Goal: Information Seeking & Learning: Learn about a topic

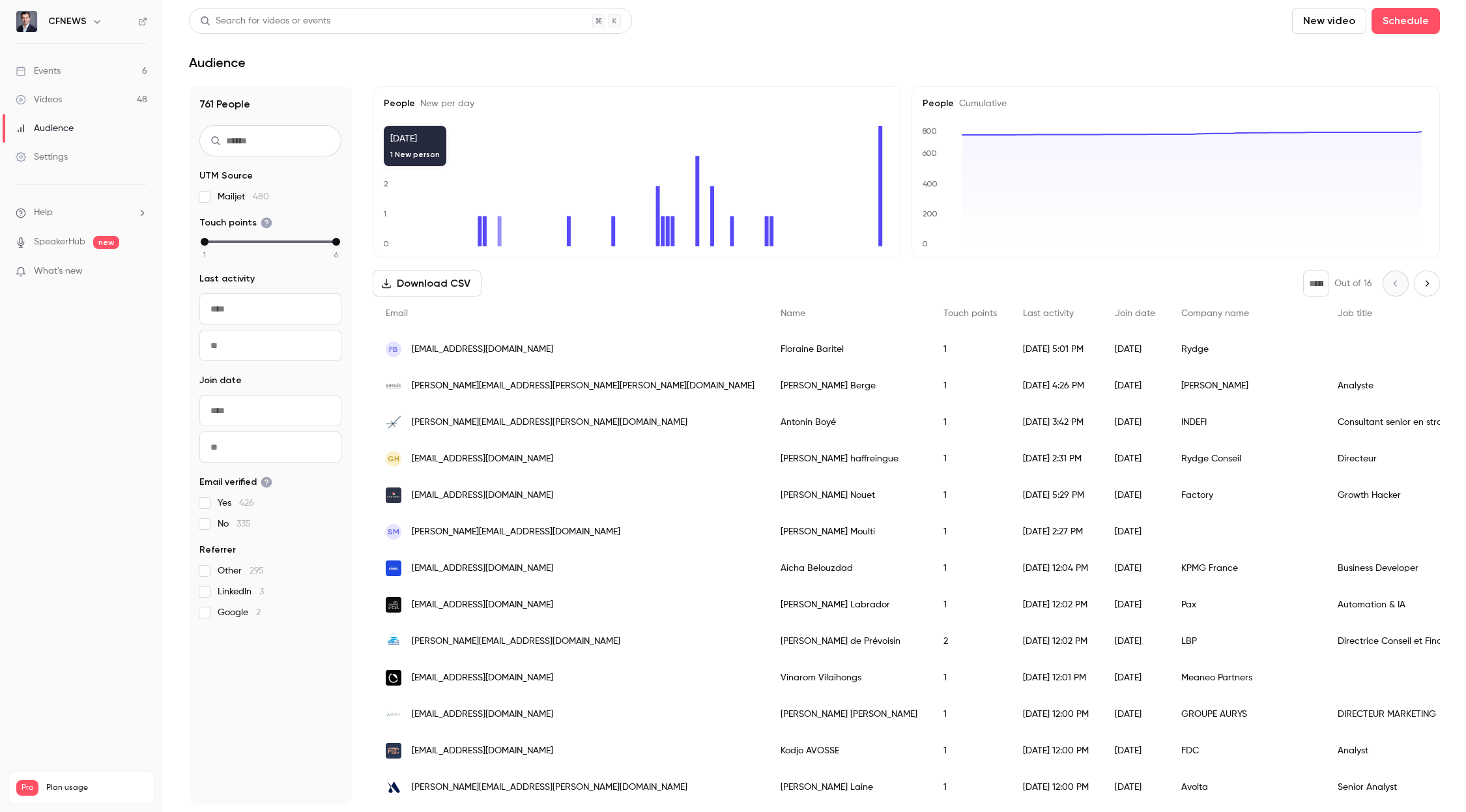
click at [34, 70] on div "Events" at bounding box center [38, 70] width 45 height 13
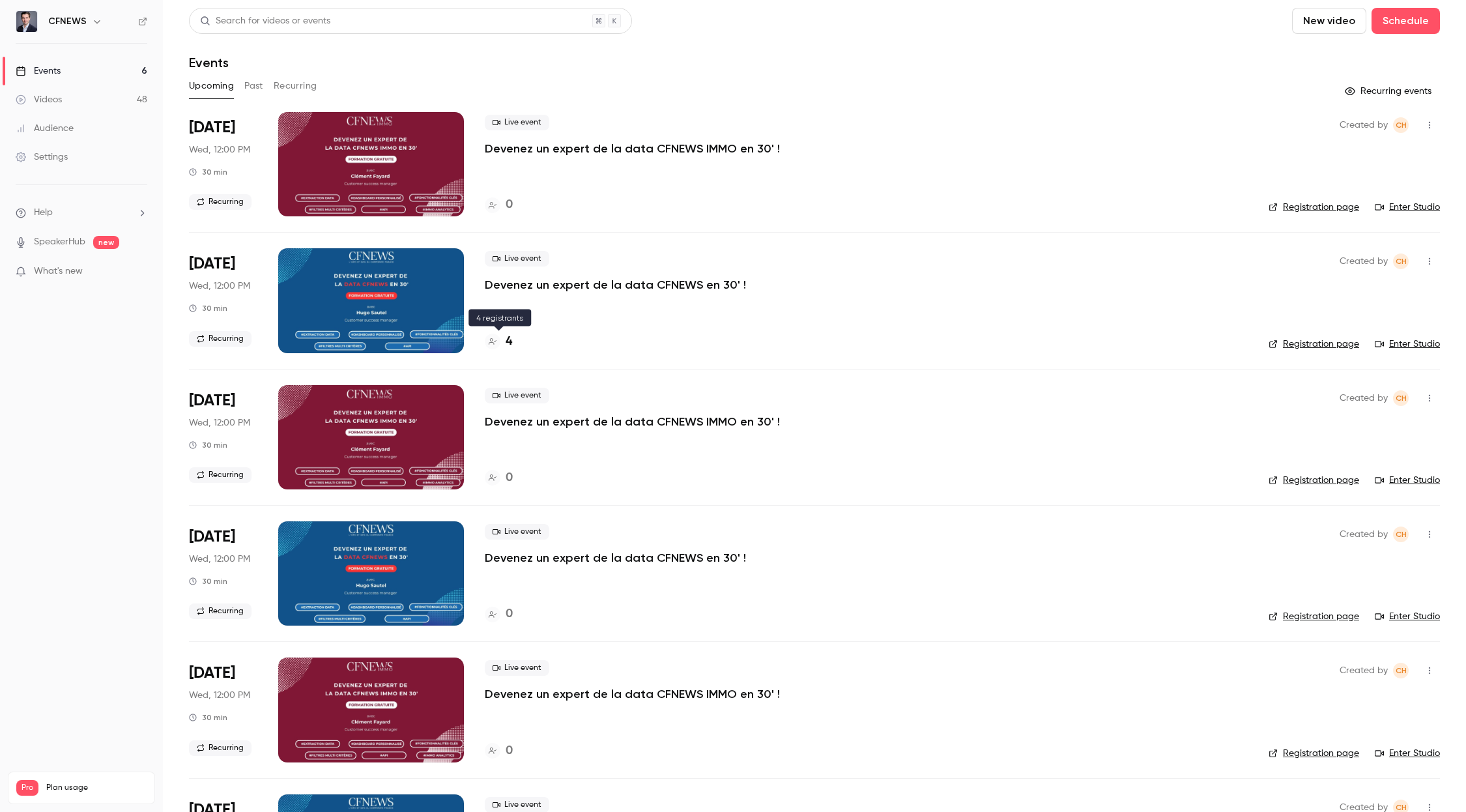
click at [508, 342] on h4 "4" at bounding box center [509, 341] width 7 height 18
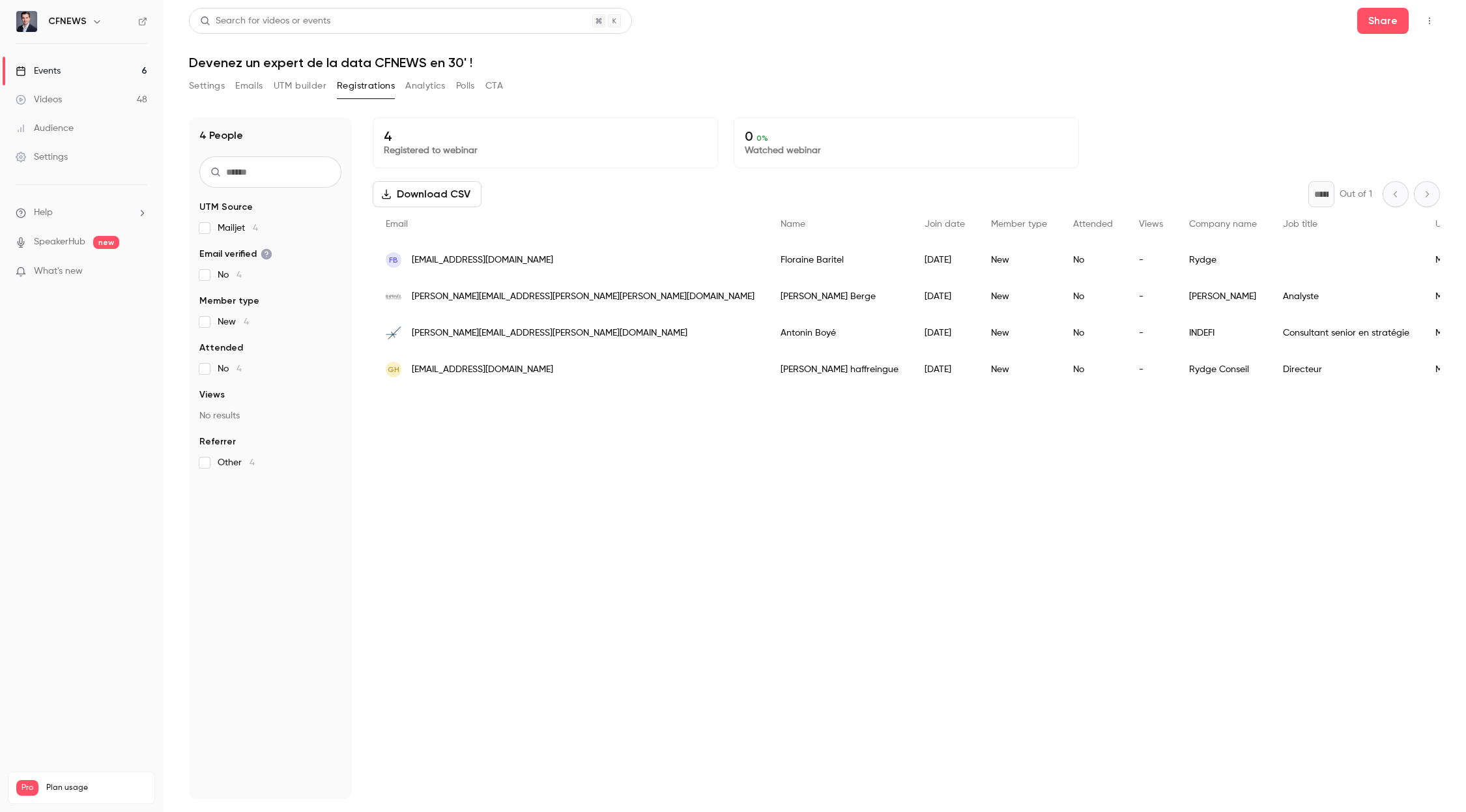
click at [64, 70] on link "Events 6" at bounding box center [81, 70] width 162 height 28
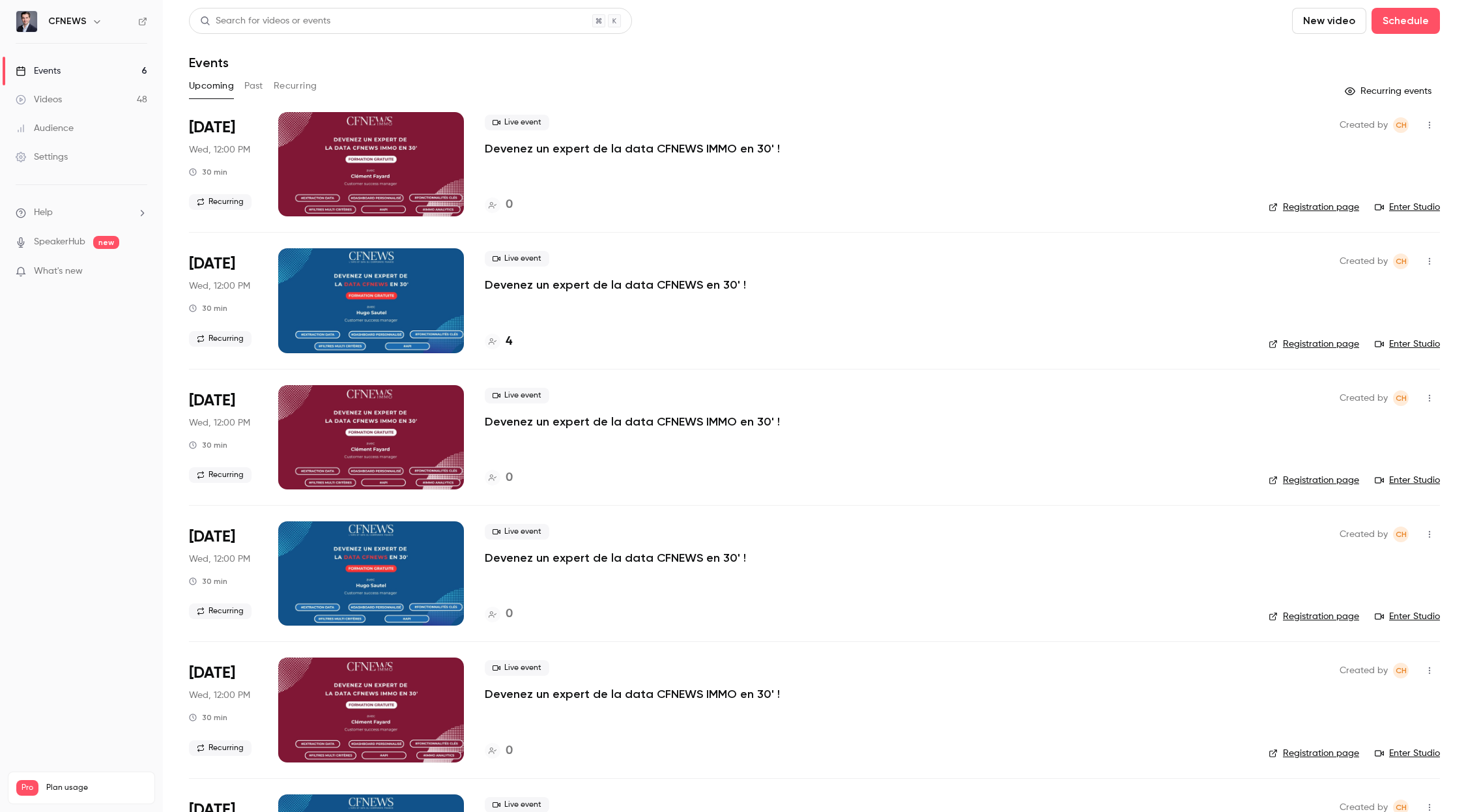
click at [63, 26] on h6 "CFNEWS" at bounding box center [67, 21] width 38 height 13
click at [63, 16] on h6 "CFNEWS" at bounding box center [67, 21] width 38 height 13
click at [25, 23] on img at bounding box center [26, 21] width 21 height 21
click at [52, 79] on link "Events 6" at bounding box center [81, 70] width 162 height 28
